Goal: Check status: Check status

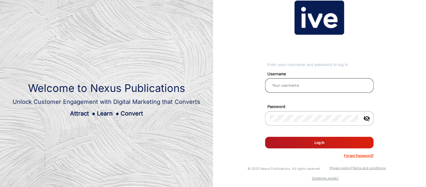
click at [292, 86] on input "email" at bounding box center [319, 85] width 99 height 7
type input "[PERSON_NAME]"
click at [316, 141] on button "Log In" at bounding box center [319, 143] width 109 height 12
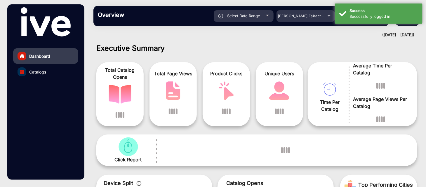
scroll to position [4, 0]
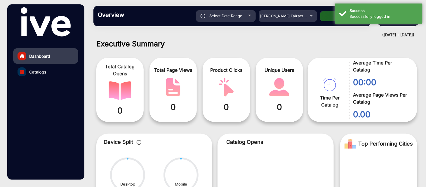
click at [240, 17] on span "Select Date Range" at bounding box center [225, 15] width 33 height 5
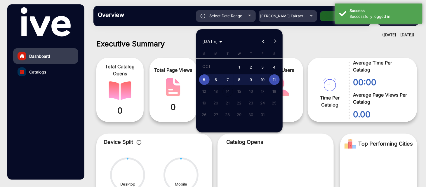
type input "[DATE]"
click at [292, 16] on div at bounding box center [213, 93] width 426 height 187
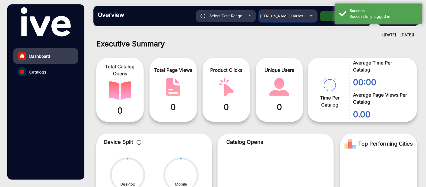
click at [292, 16] on span "[PERSON_NAME] Fairacre Farms" at bounding box center [289, 16] width 58 height 4
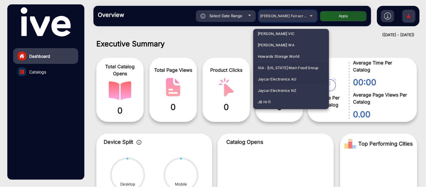
scroll to position [945, 0]
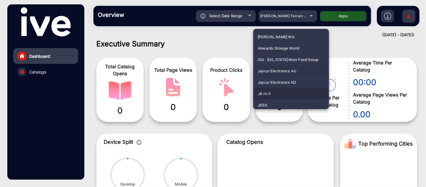
click at [268, 93] on span "JB Hi-fi" at bounding box center [264, 93] width 13 height 11
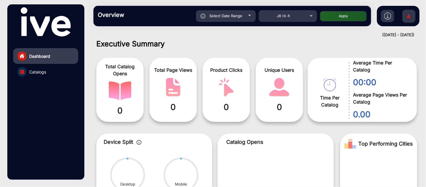
click at [229, 18] on span "Select Date Range" at bounding box center [225, 15] width 33 height 5
type input "[DATE]"
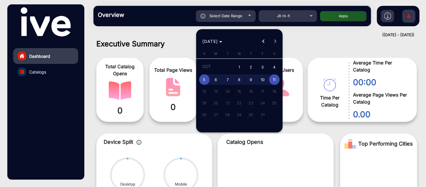
click at [264, 43] on button "Previous month" at bounding box center [263, 42] width 12 height 12
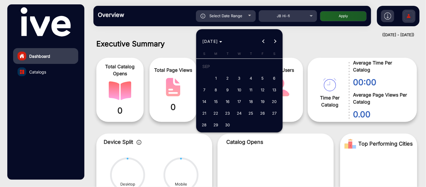
click at [215, 78] on span "1" at bounding box center [216, 78] width 11 height 11
type input "[DATE]"
click at [273, 39] on span "Next month" at bounding box center [275, 42] width 12 height 12
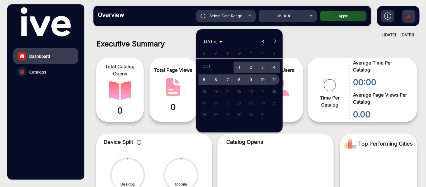
click at [275, 78] on span "11" at bounding box center [274, 79] width 11 height 11
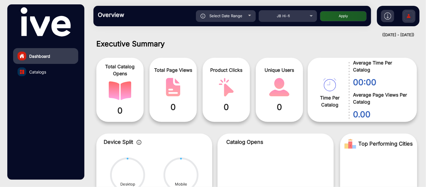
type input "[DATE]"
click at [350, 18] on button "Apply" at bounding box center [343, 16] width 47 height 10
type input "[DATE]"
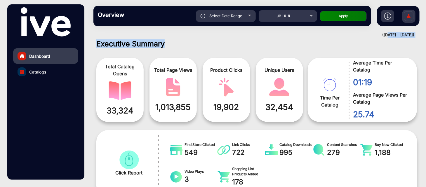
drag, startPoint x: 370, startPoint y: 36, endPoint x: 398, endPoint y: 73, distance: 46.0
click at [419, 41] on mat-drawer-content "Overview Reports Understand what makes your customers tick and learn how they a…" at bounding box center [257, 93] width 338 height 187
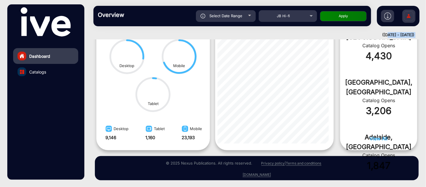
scroll to position [290, 0]
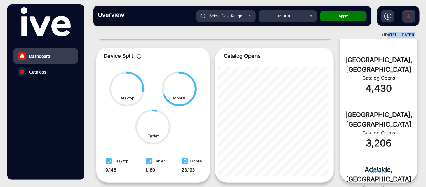
click at [29, 69] on link "Catalogs" at bounding box center [45, 72] width 65 height 16
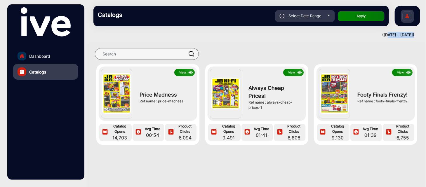
click at [182, 72] on button "View" at bounding box center [184, 72] width 20 height 7
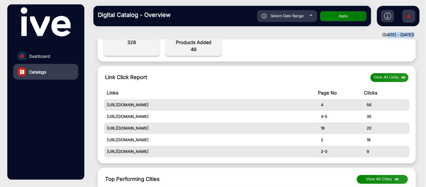
scroll to position [292, 0]
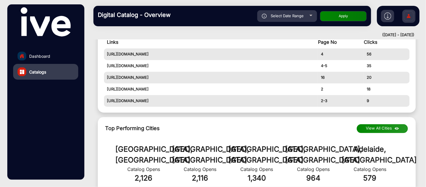
click at [146, 56] on td "[URL][DOMAIN_NAME]" at bounding box center [211, 54] width 214 height 12
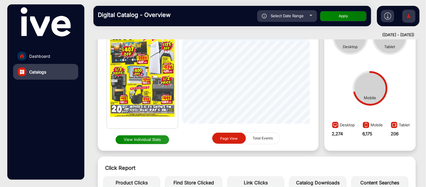
scroll to position [32, 0]
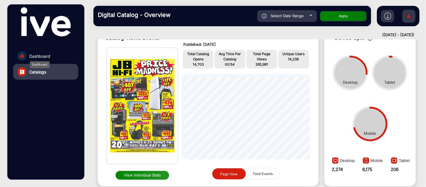
click at [34, 55] on span "Dashboard" at bounding box center [39, 56] width 21 height 6
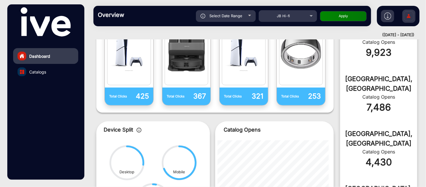
scroll to position [192, 0]
